Goal: Task Accomplishment & Management: Use online tool/utility

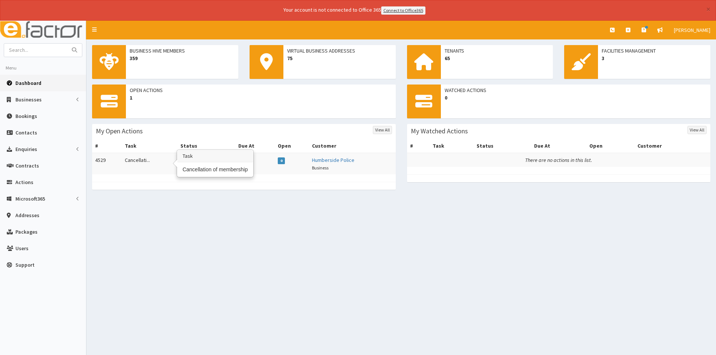
click at [138, 158] on td "Cancellati..." at bounding box center [150, 163] width 56 height 21
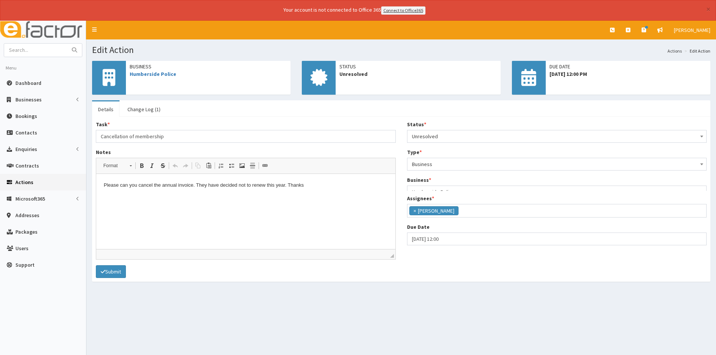
scroll to position [48, 0]
click at [420, 138] on span "Unresolved" at bounding box center [557, 136] width 290 height 11
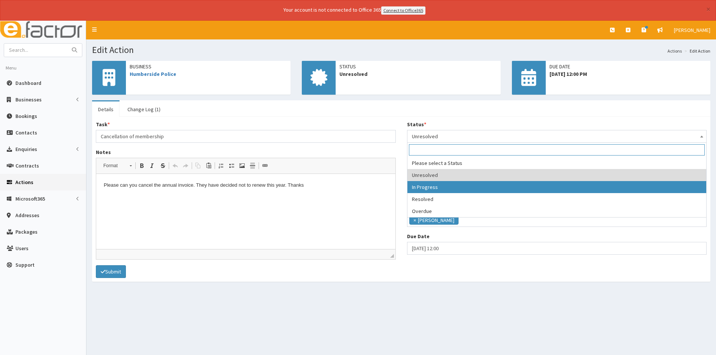
select select "3"
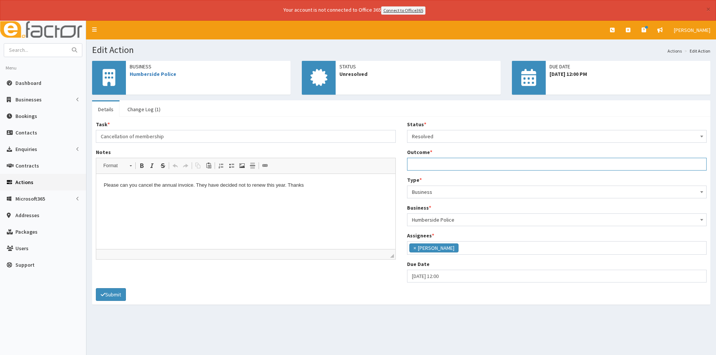
click at [431, 170] on input "Outcome *" at bounding box center [557, 164] width 300 height 13
type input "Cancelled repeating invoice"
click at [107, 294] on button "Submit" at bounding box center [111, 294] width 30 height 13
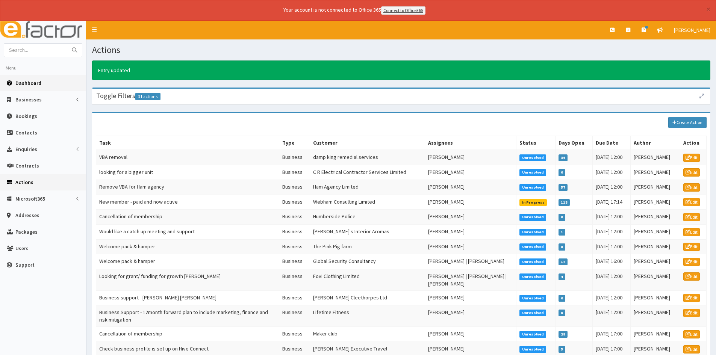
click at [27, 88] on link "Dashboard" at bounding box center [43, 83] width 86 height 17
